Goal: Task Accomplishment & Management: Manage account settings

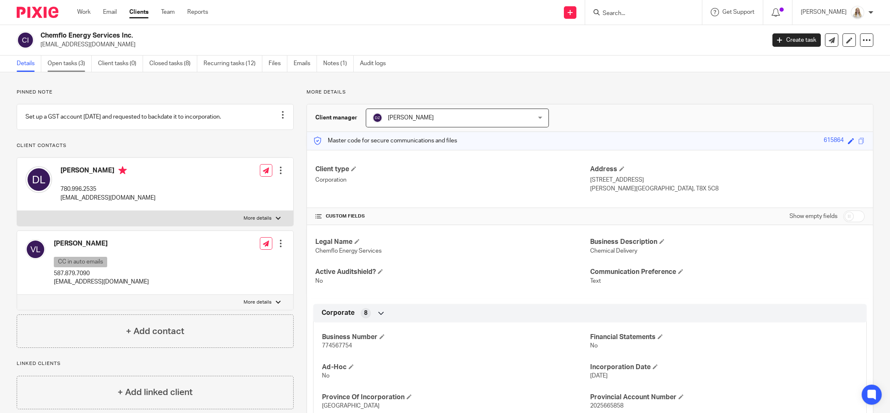
click at [62, 68] on link "Open tasks (3)" at bounding box center [70, 63] width 44 height 16
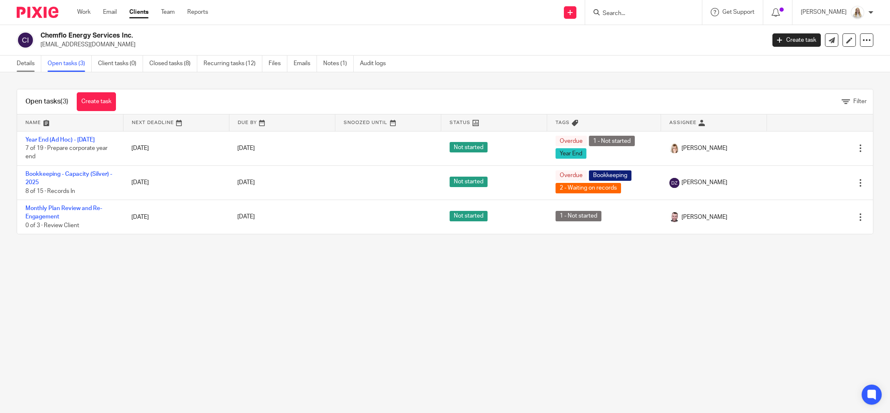
click at [29, 66] on link "Details" at bounding box center [29, 63] width 25 height 16
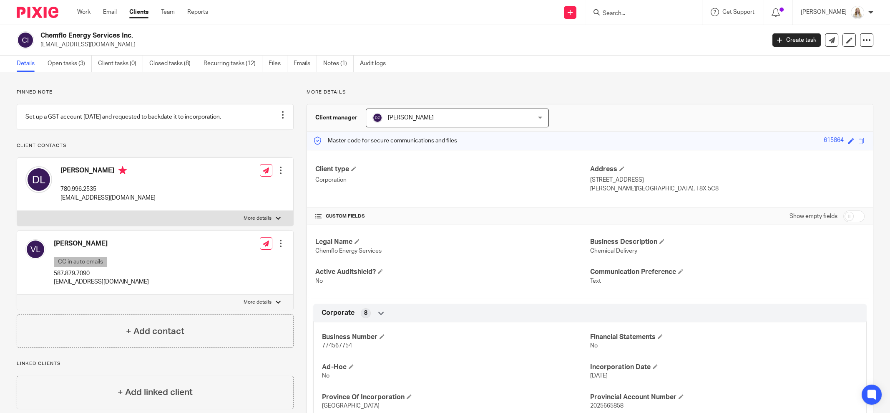
click at [270, 226] on label "More details" at bounding box center [155, 218] width 276 height 15
click at [17, 211] on input "More details" at bounding box center [17, 210] width 0 height 0
checkbox input "true"
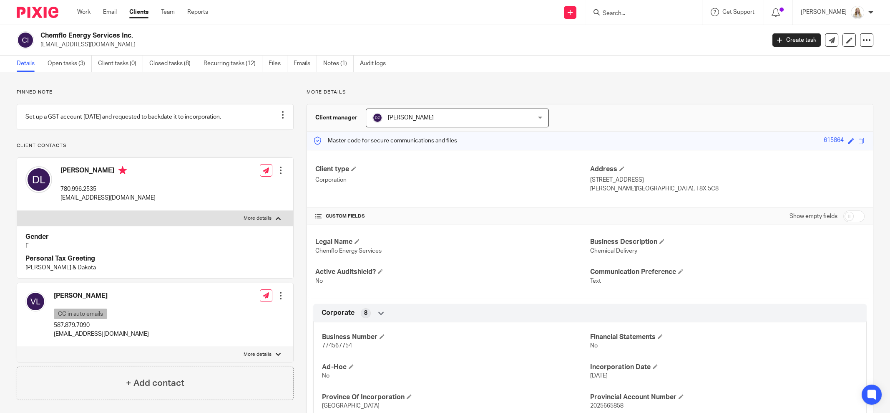
scroll to position [52, 0]
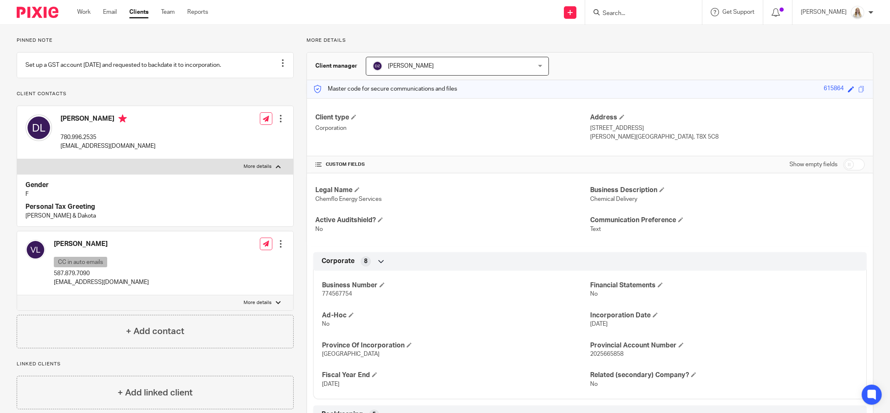
click at [266, 306] on p "More details" at bounding box center [258, 302] width 28 height 7
click at [17, 295] on input "More details" at bounding box center [17, 295] width 0 height 0
checkbox input "true"
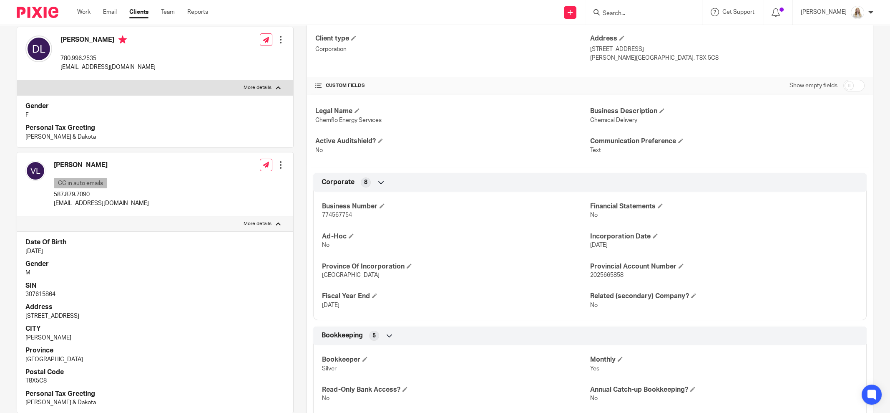
scroll to position [156, 0]
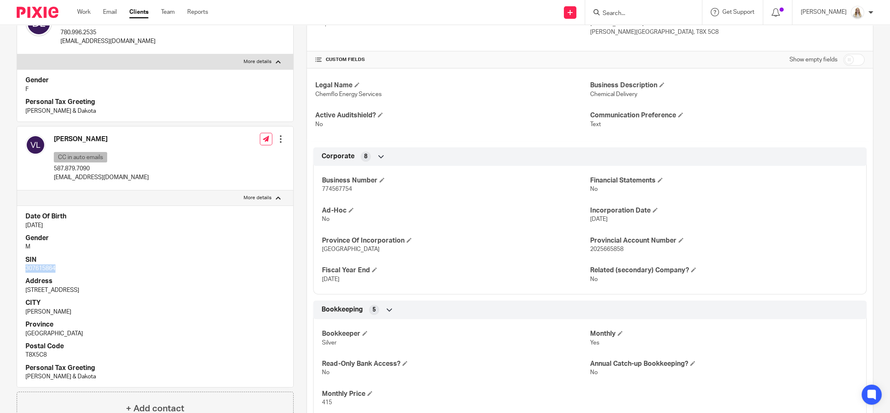
drag, startPoint x: 56, startPoint y: 274, endPoint x: 22, endPoint y: 275, distance: 34.7
click at [22, 275] on div "Date Of Birth Mar 29, 2000 Gender M SIN 307615864 Address 9524A 112 Ave CITY Cl…" at bounding box center [155, 295] width 276 height 181
copy p "307615864"
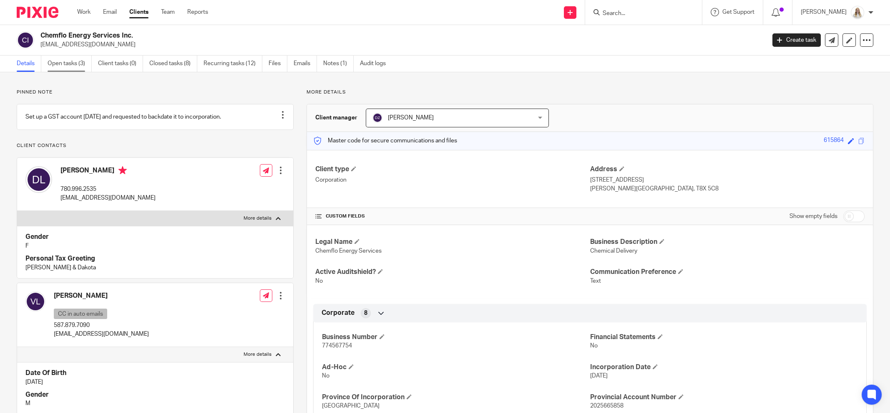
drag, startPoint x: 58, startPoint y: 65, endPoint x: 66, endPoint y: 58, distance: 10.4
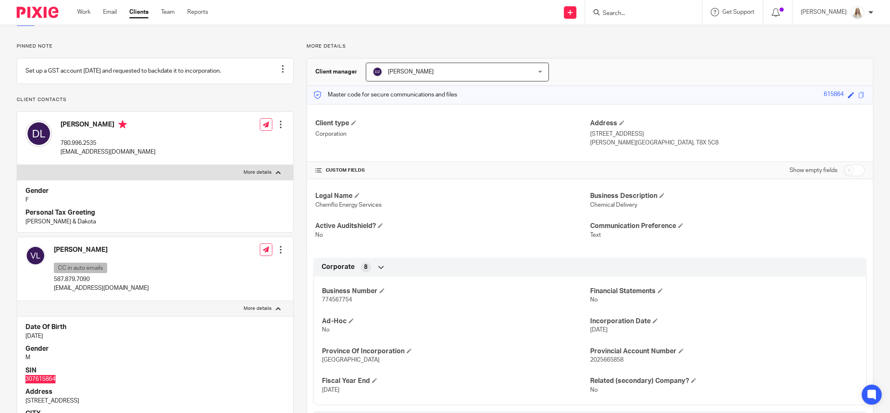
scroll to position [104, 0]
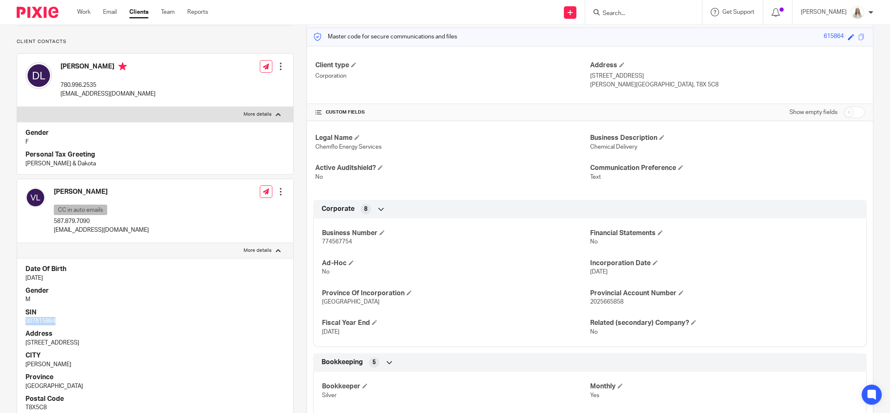
copy p "307615864"
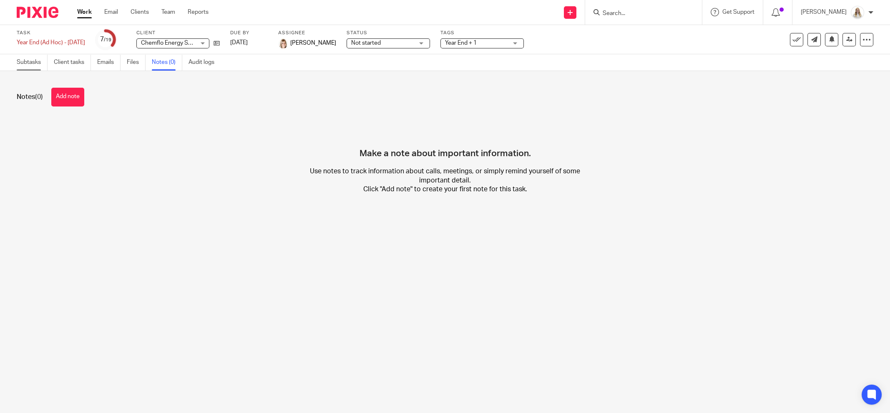
click at [28, 62] on link "Subtasks" at bounding box center [32, 62] width 31 height 16
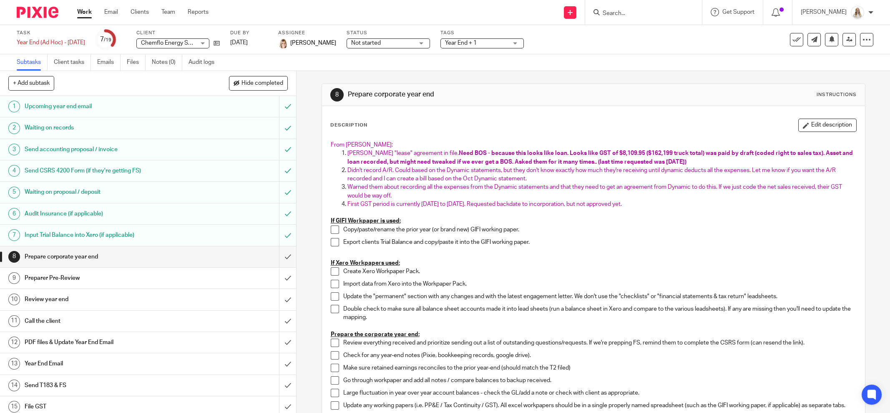
click at [661, 204] on p "First GST period is currently Aug 10, 2025 to Oct 31, 2025. Requested backdate …" at bounding box center [602, 204] width 509 height 8
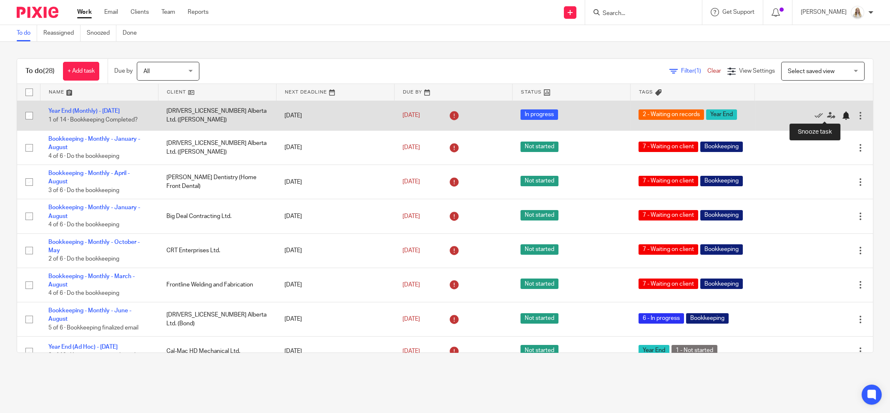
click at [842, 114] on div at bounding box center [846, 115] width 8 height 8
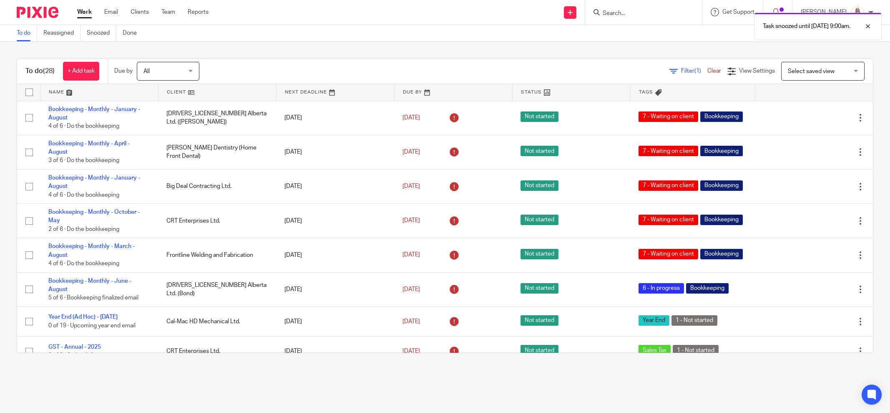
drag, startPoint x: 70, startPoint y: 90, endPoint x: 76, endPoint y: 92, distance: 6.2
click at [70, 90] on link at bounding box center [99, 92] width 118 height 17
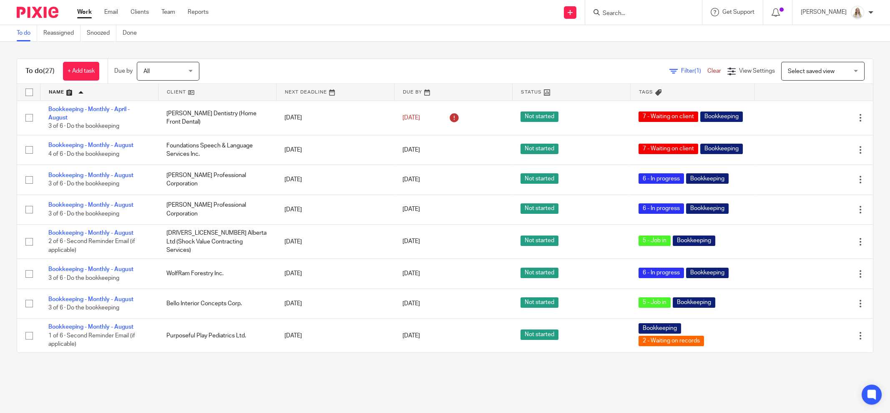
click at [242, 43] on div "To do (27) + Add task Due by All All Today Tomorrow This week Next week This mo…" at bounding box center [445, 206] width 890 height 328
click at [73, 90] on link at bounding box center [99, 92] width 118 height 17
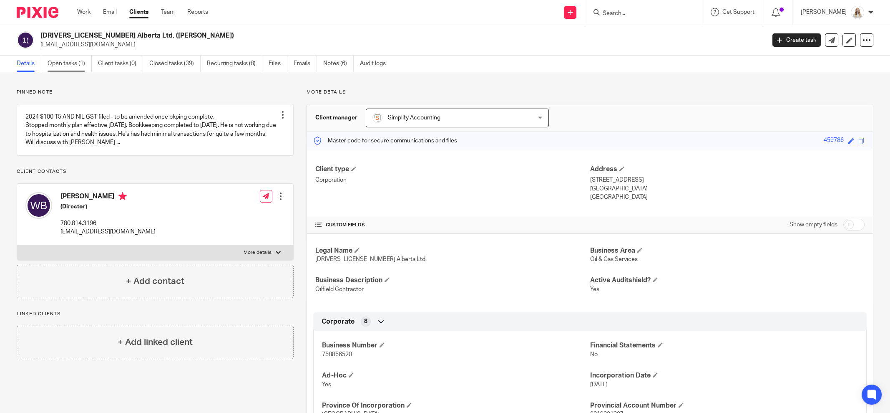
click at [59, 62] on link "Open tasks (1)" at bounding box center [70, 63] width 44 height 16
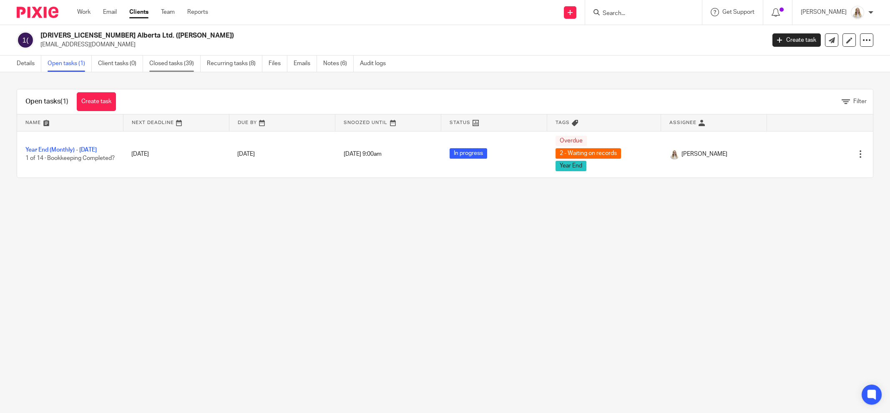
click at [181, 63] on link "Closed tasks (39)" at bounding box center [174, 63] width 51 height 16
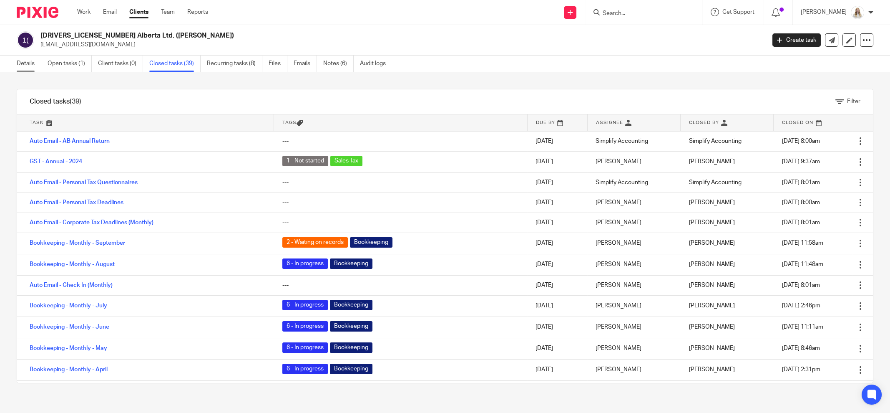
click at [28, 64] on link "Details" at bounding box center [29, 63] width 25 height 16
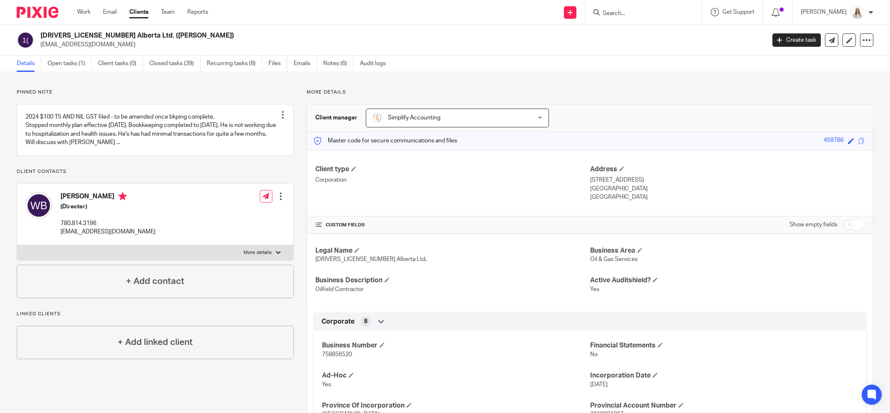
drag, startPoint x: 248, startPoint y: 259, endPoint x: 252, endPoint y: 250, distance: 9.3
click at [249, 256] on p "More details" at bounding box center [258, 252] width 28 height 7
click at [17, 245] on input "More details" at bounding box center [17, 245] width 0 height 0
checkbox input "true"
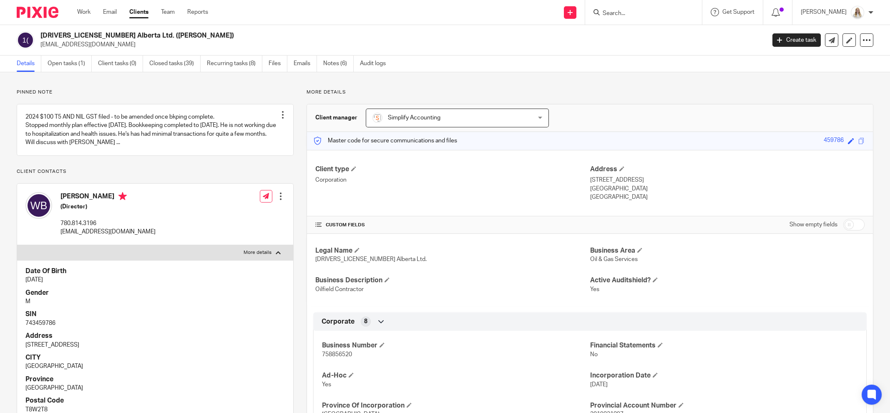
scroll to position [156, 0]
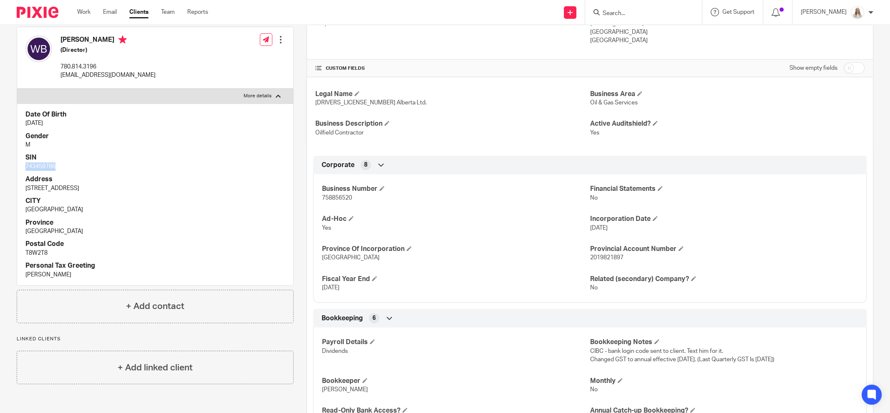
drag, startPoint x: 54, startPoint y: 174, endPoint x: 22, endPoint y: 175, distance: 32.1
click at [22, 175] on div "Date Of Birth Feb 19, 1989 Gender M SIN 743459786 Address 11366 81 Avenue CITY …" at bounding box center [155, 193] width 276 height 181
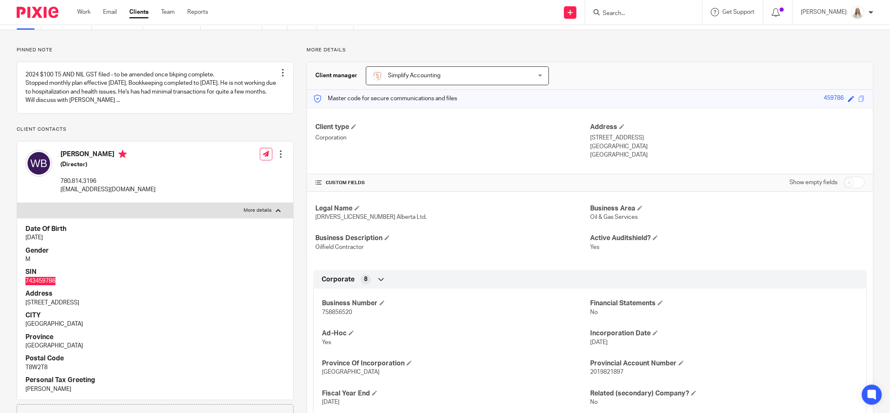
scroll to position [0, 0]
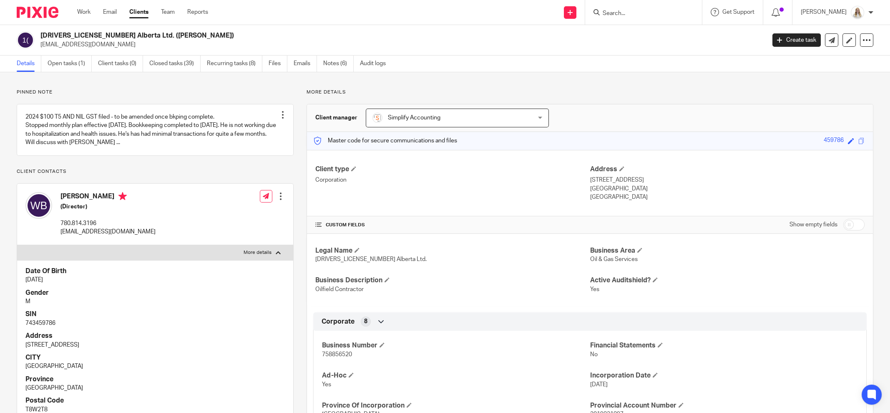
drag, startPoint x: 37, startPoint y: 324, endPoint x: 66, endPoint y: 335, distance: 30.8
click at [66, 335] on div "Date Of Birth Feb 19, 1989 Gender M SIN 743459786 Address 11366 81 Avenue CITY …" at bounding box center [155, 350] width 276 height 181
drag, startPoint x: 61, startPoint y: 333, endPoint x: 25, endPoint y: 331, distance: 35.5
click at [25, 327] on p "743459786" at bounding box center [155, 323] width 260 height 8
copy p "743459786"
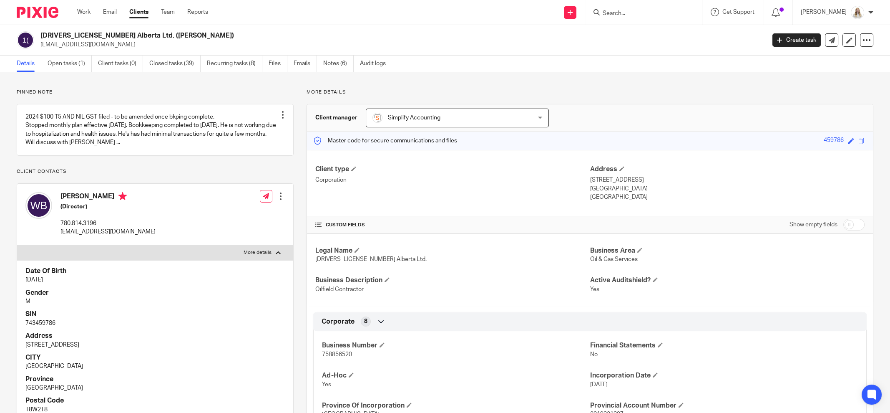
click at [571, 50] on div "1982189 Alberta Ltd. (Brownell) wbrownell1@gmail.com Create task Update from Co…" at bounding box center [445, 40] width 890 height 30
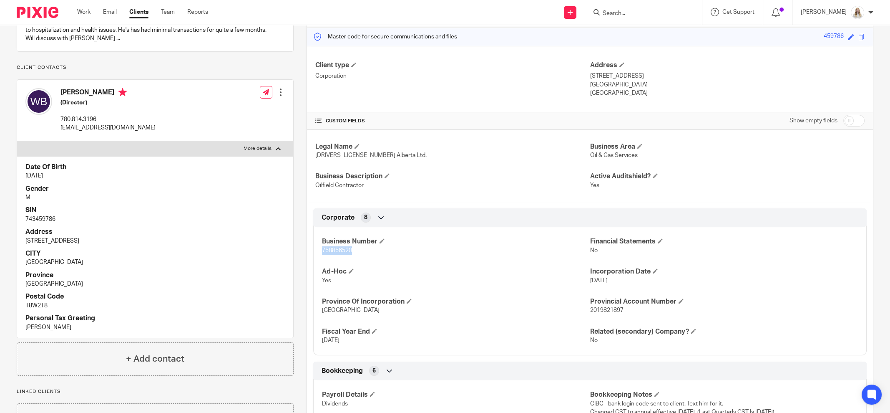
drag, startPoint x: 350, startPoint y: 250, endPoint x: 315, endPoint y: 250, distance: 34.6
click at [315, 250] on div "Business Number 758856520 Financial Statements No Ad-Hoc Yes Incorporation Date…" at bounding box center [590, 287] width 554 height 135
copy span "758856520"
click at [485, 246] on p "758856520" at bounding box center [456, 250] width 268 height 8
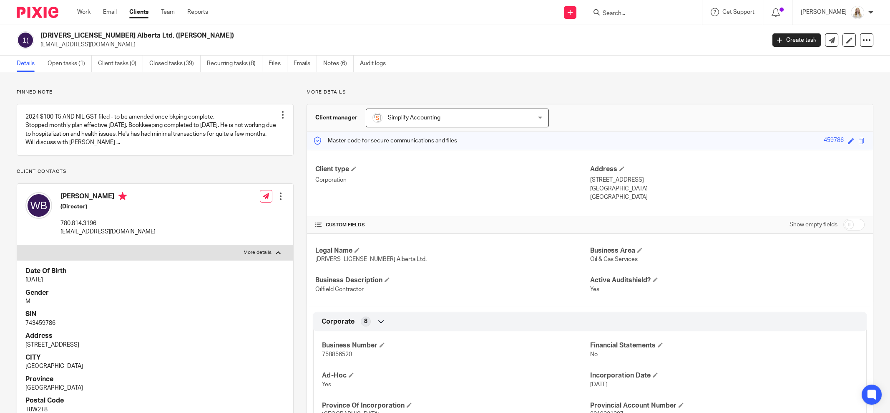
click at [71, 51] on div "1982189 Alberta Ltd. (Brownell) wbrownell1@gmail.com Create task Update from Co…" at bounding box center [445, 40] width 890 height 30
click at [71, 61] on link "Open tasks (1)" at bounding box center [70, 63] width 44 height 16
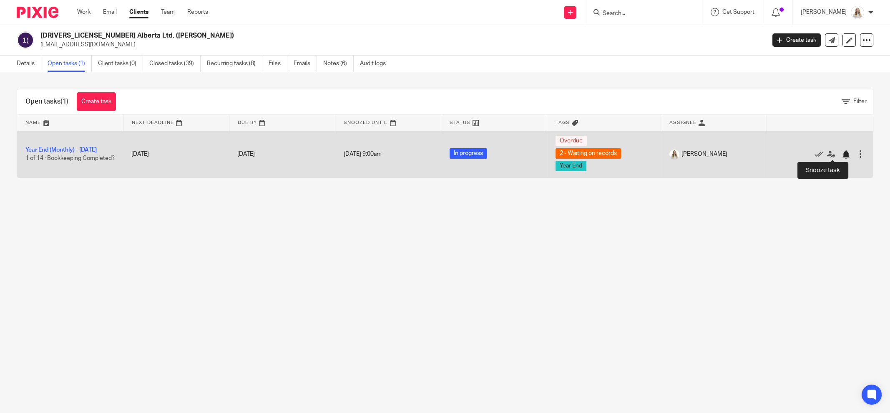
click at [842, 154] on div at bounding box center [846, 154] width 8 height 8
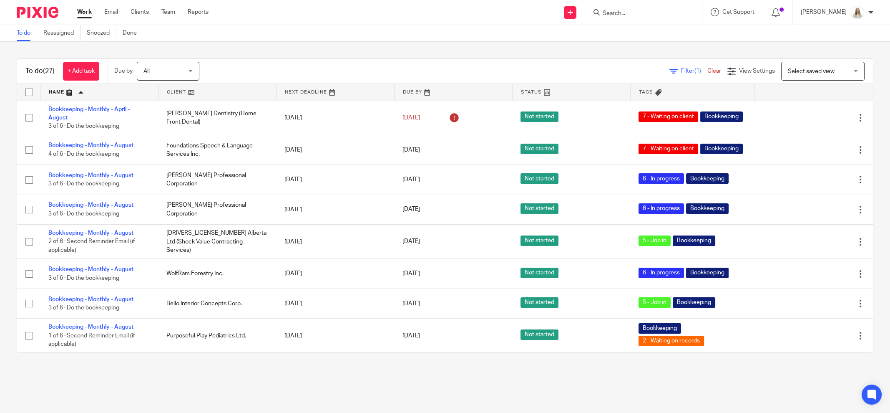
click at [565, 53] on div "To do (27) + Add task Due by All All [DATE] [DATE] This week Next week This mon…" at bounding box center [445, 206] width 890 height 328
drag, startPoint x: 335, startPoint y: 46, endPoint x: 353, endPoint y: 45, distance: 17.5
click at [337, 46] on div "To do (27) + Add task Due by All All Today Tomorrow This week Next week This mo…" at bounding box center [445, 206] width 890 height 328
click at [632, 12] on input "Search" at bounding box center [639, 14] width 75 height 8
click at [650, 12] on input "Search" at bounding box center [639, 14] width 75 height 8
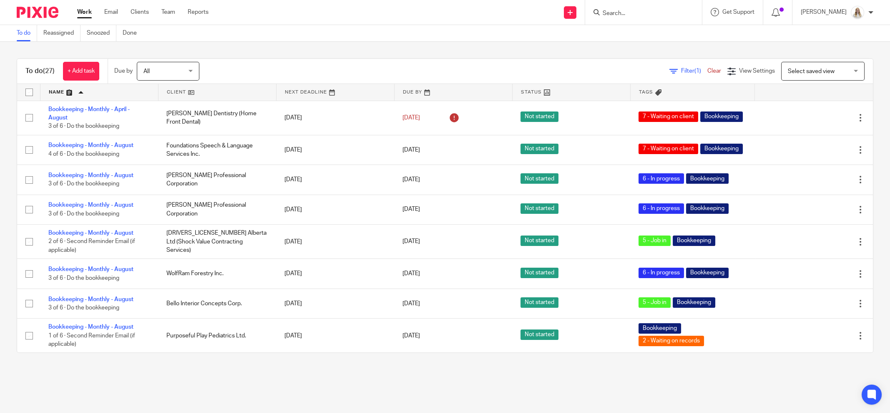
click at [70, 91] on link at bounding box center [99, 92] width 118 height 17
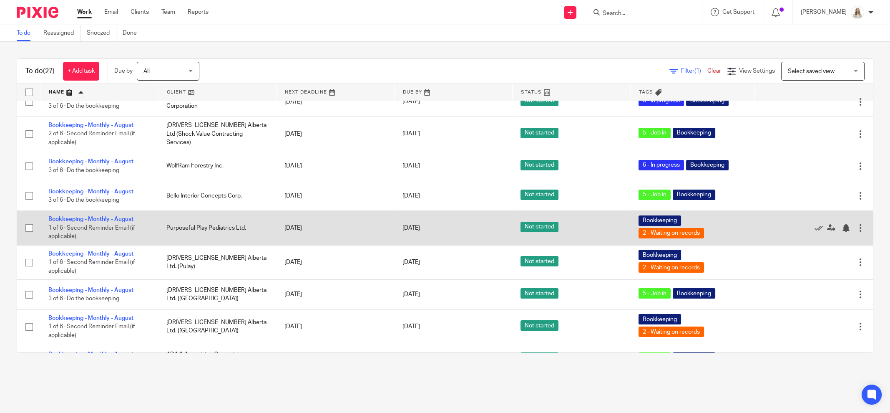
scroll to position [156, 0]
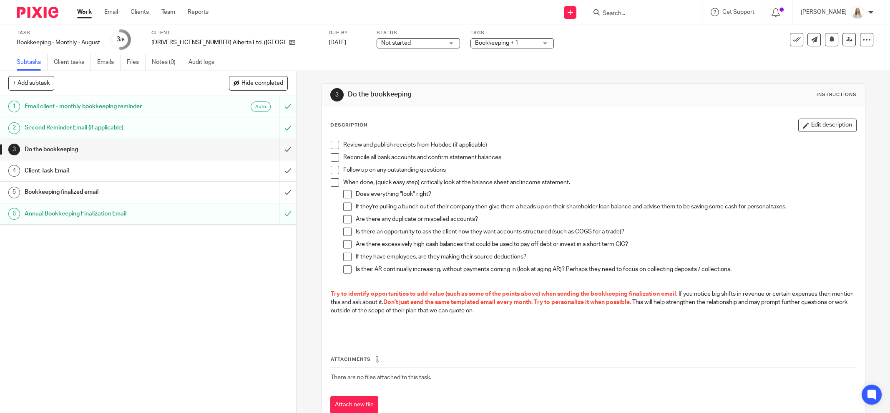
click at [335, 157] on span at bounding box center [335, 157] width 8 height 8
drag, startPoint x: 413, startPoint y: 44, endPoint x: 416, endPoint y: 48, distance: 5.1
click at [475, 44] on span "Bookkeeping + 1" at bounding box center [496, 43] width 43 height 6
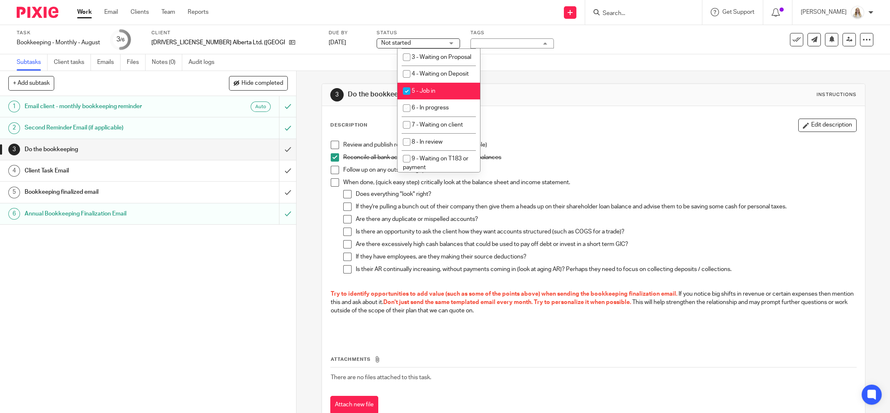
scroll to position [261, 0]
click at [447, 93] on li "5 - Job in" at bounding box center [439, 84] width 83 height 17
checkbox input "false"
drag, startPoint x: 447, startPoint y: 127, endPoint x: 494, endPoint y: 109, distance: 50.2
click at [448, 103] on span "6 - In progress" at bounding box center [430, 101] width 37 height 6
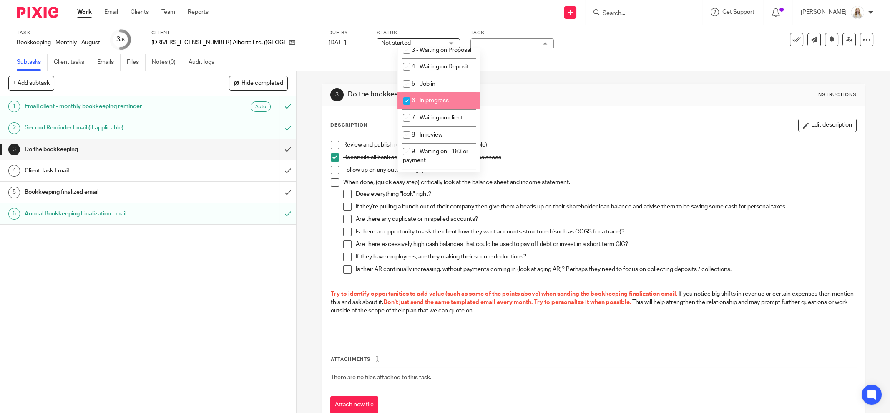
checkbox input "true"
drag, startPoint x: 577, startPoint y: 71, endPoint x: 549, endPoint y: 0, distance: 76.1
click at [574, 58] on main "Task Bookkeeping - Monthly - August Save Bookkeeping - Monthly - August 3 /6 Cl…" at bounding box center [445, 206] width 890 height 413
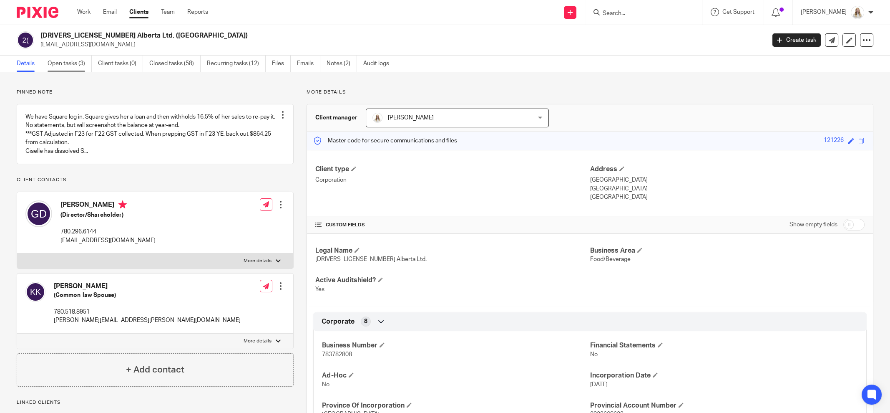
drag, startPoint x: 75, startPoint y: 66, endPoint x: 105, endPoint y: 63, distance: 30.5
click at [75, 65] on link "Open tasks (3)" at bounding box center [70, 63] width 44 height 16
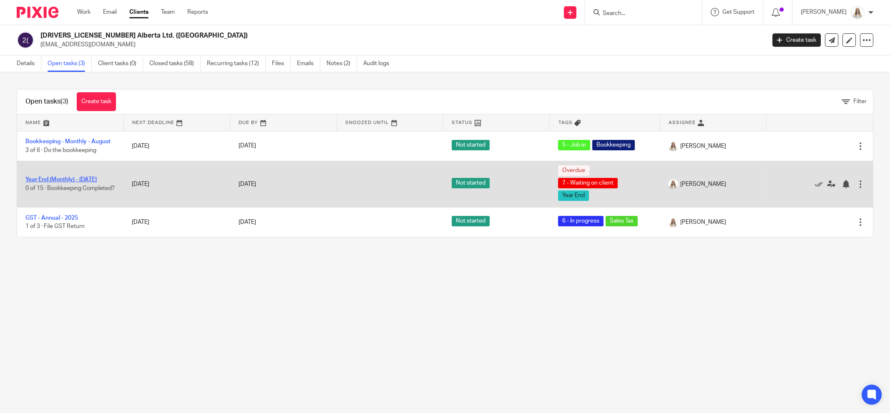
click at [79, 176] on link "Year End (Monthly) - [DATE]" at bounding box center [60, 179] width 71 height 6
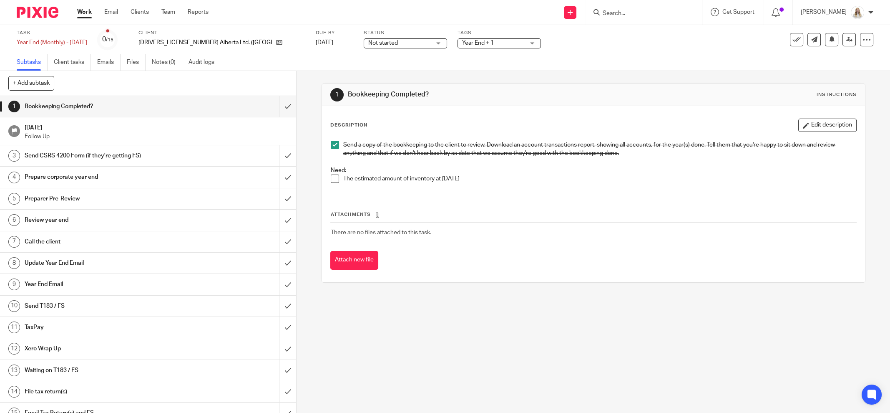
drag, startPoint x: 674, startPoint y: 171, endPoint x: 724, endPoint y: 153, distance: 53.4
click at [676, 170] on p "Need:" at bounding box center [594, 170] width 526 height 8
click at [799, 130] on button "Edit description" at bounding box center [828, 124] width 58 height 13
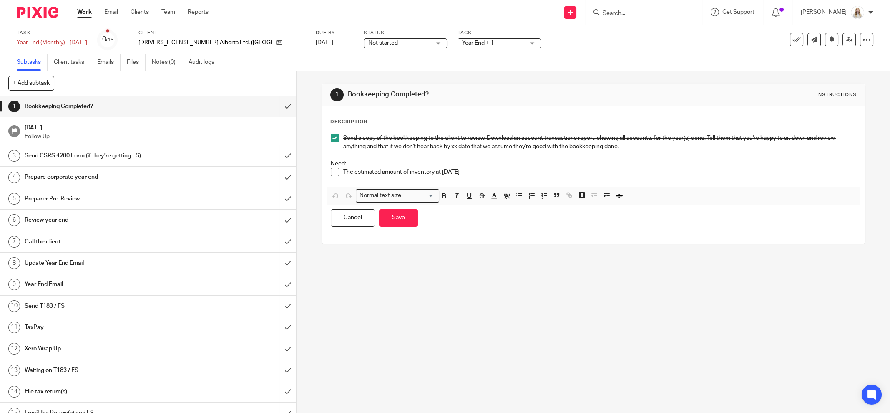
click at [466, 171] on p "The estimated amount of inventory at [DATE]" at bounding box center [599, 172] width 513 height 8
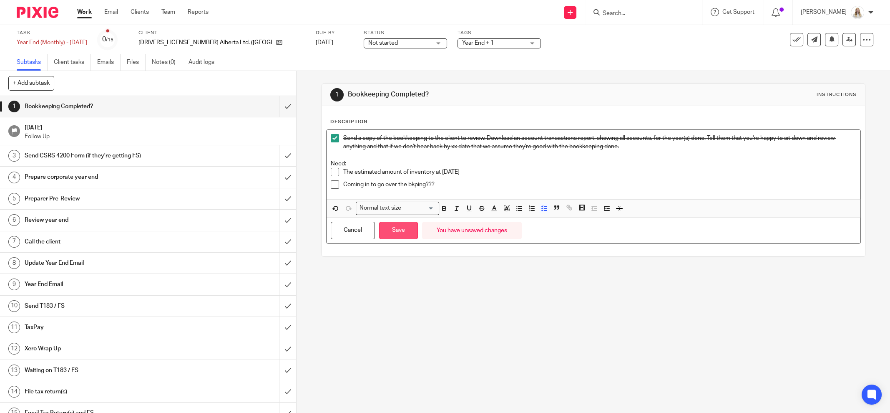
click at [405, 229] on button "Save" at bounding box center [398, 231] width 39 height 18
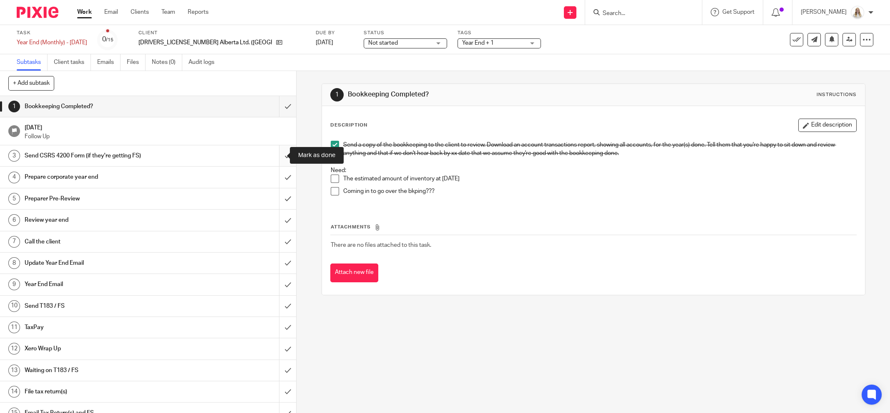
click at [277, 151] on input "submit" at bounding box center [148, 155] width 296 height 21
click at [497, 189] on p "Coming in to go over the bkping???" at bounding box center [599, 191] width 513 height 8
click at [799, 126] on button "Edit description" at bounding box center [828, 124] width 58 height 13
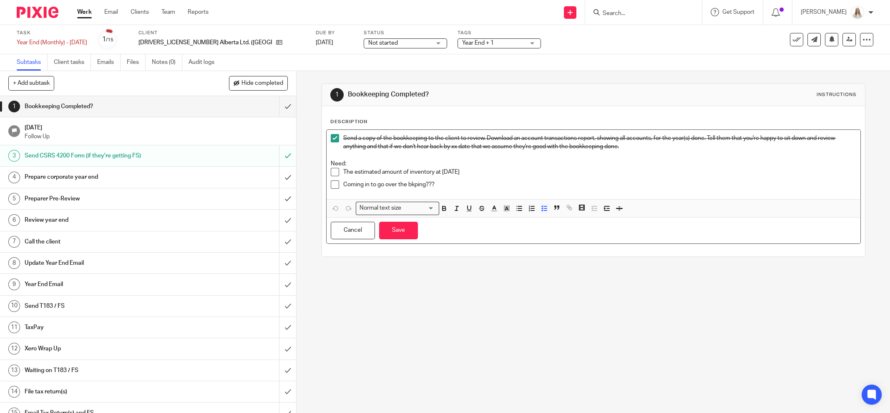
click at [436, 184] on p "Coming in to go over the bkping???" at bounding box center [599, 184] width 513 height 8
click at [346, 163] on p "Need:" at bounding box center [594, 163] width 526 height 8
click at [327, 164] on div "Send a copy of the bookkeeping to the client to review. Download an account tra…" at bounding box center [594, 164] width 534 height 69
drag, startPoint x: 440, startPoint y: 181, endPoint x: 426, endPoint y: 182, distance: 13.8
click at [426, 182] on p "Coming in to go over the bkping???" at bounding box center [599, 184] width 513 height 8
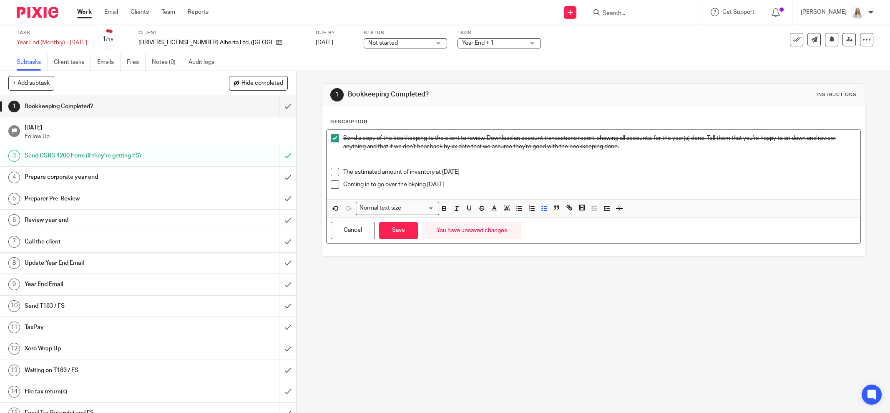
drag, startPoint x: 444, startPoint y: 181, endPoint x: 335, endPoint y: 171, distance: 109.3
click at [335, 171] on ul "The estimated amount of inventory at [DATE] Coming in to go over the bkping [DA…" at bounding box center [594, 180] width 526 height 25
click at [443, 206] on icon "button" at bounding box center [444, 207] width 3 height 2
click at [491, 208] on icon "button" at bounding box center [495, 208] width 8 height 8
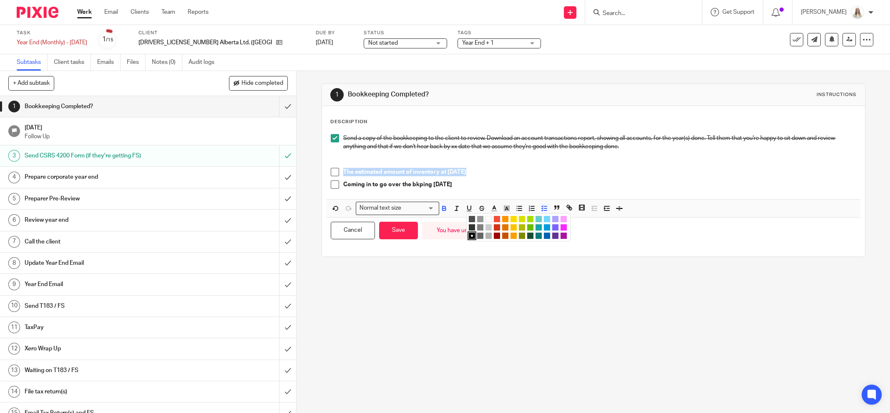
click at [561, 234] on li "color:#AB149E" at bounding box center [564, 235] width 6 height 6
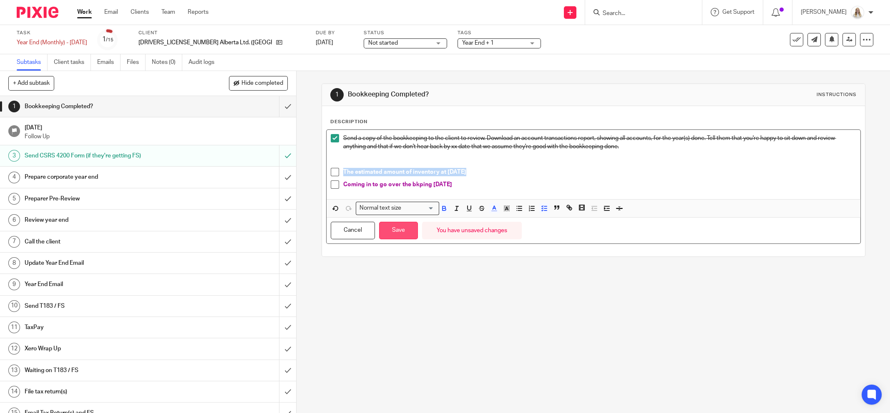
click at [402, 227] on button "Save" at bounding box center [398, 231] width 39 height 18
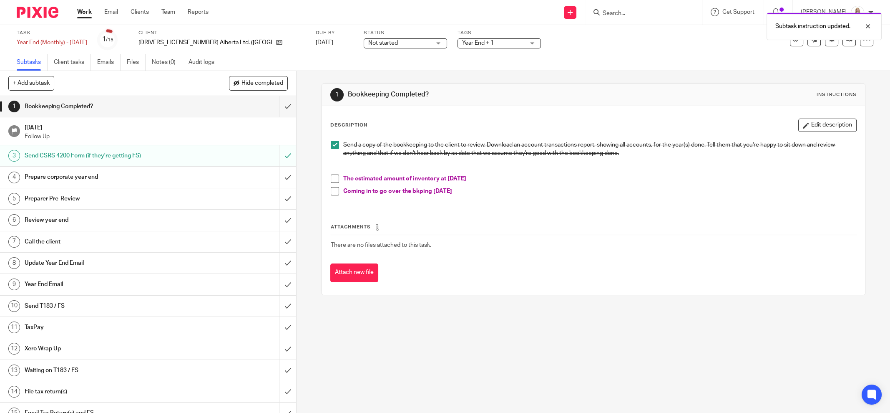
click at [524, 54] on div "Subtasks Client tasks Emails Files Notes (0) Audit logs" at bounding box center [445, 62] width 890 height 17
